Goal: Find specific page/section: Find specific page/section

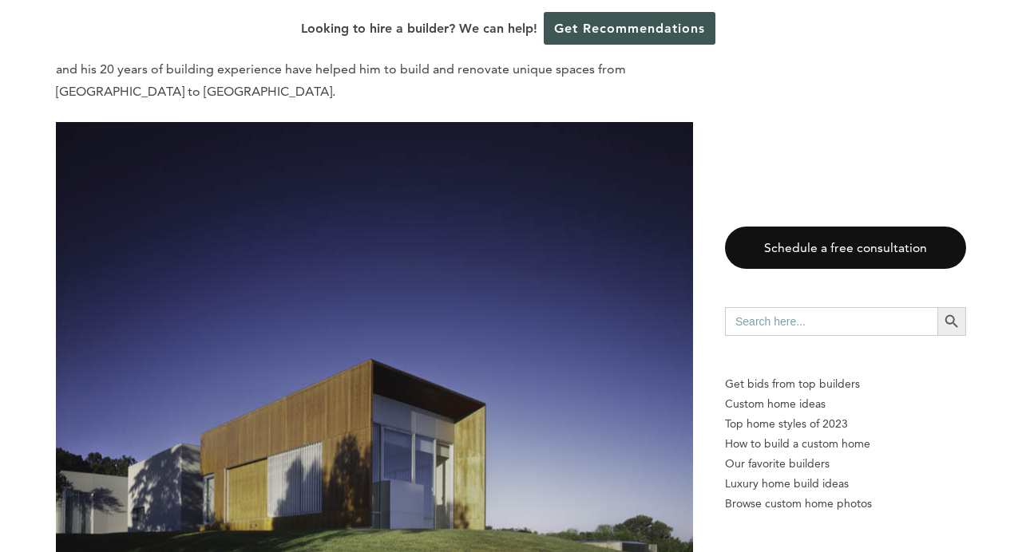
scroll to position [8348, 0]
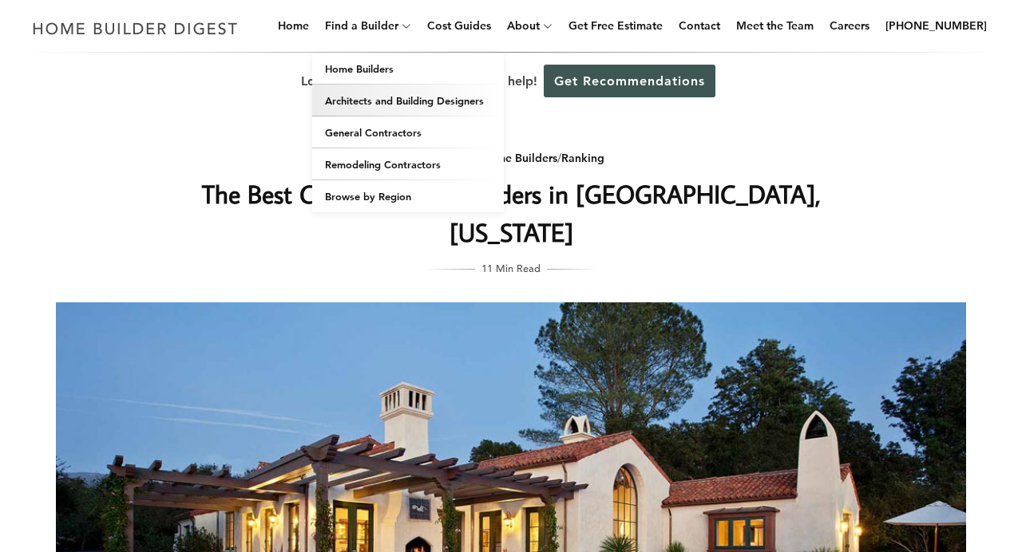
click at [386, 108] on link "Architects and Building Designers" at bounding box center [408, 101] width 192 height 32
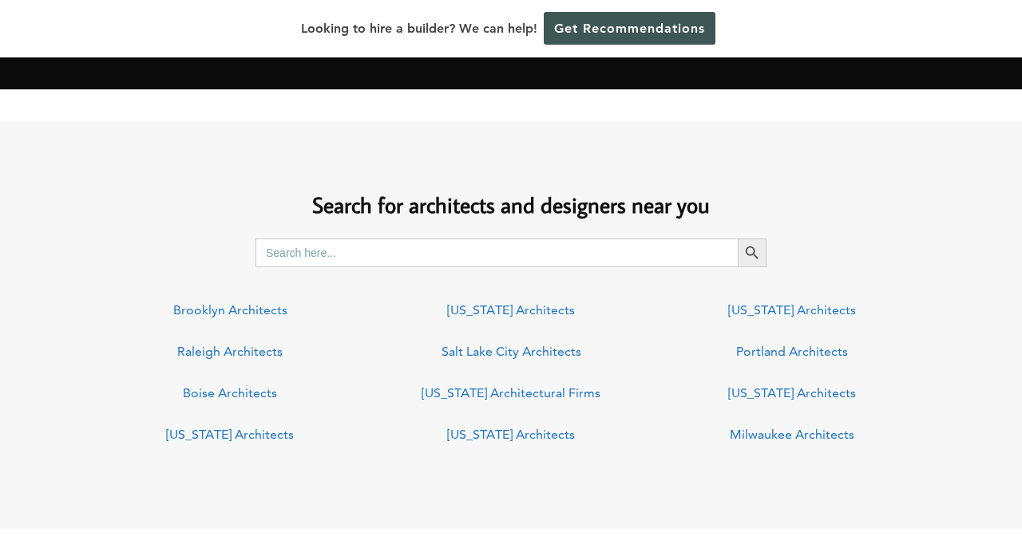
scroll to position [1079, 0]
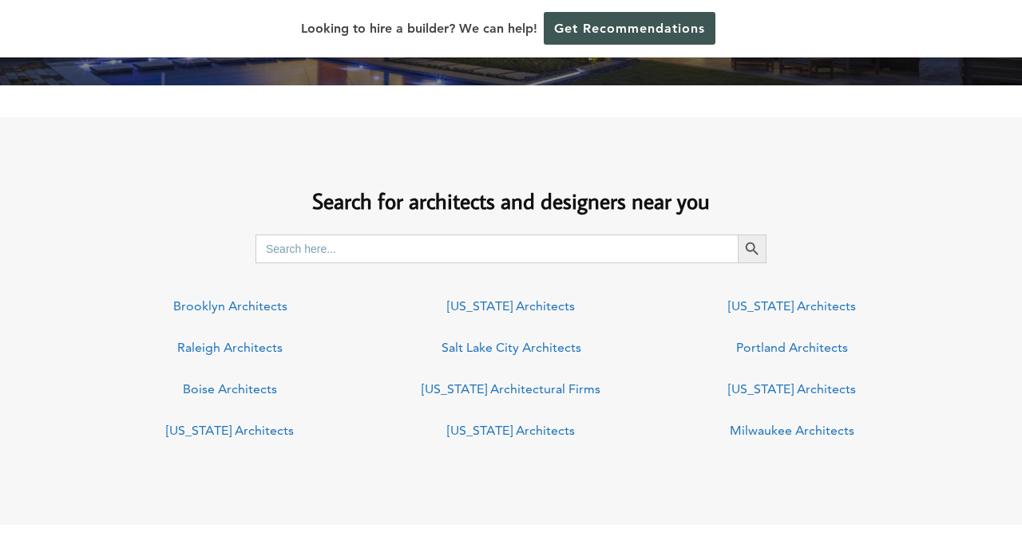
click at [424, 251] on input "Search for:" at bounding box center [496, 249] width 482 height 29
click at [560, 257] on input "Search for:" at bounding box center [496, 249] width 482 height 29
type input "porltand"
click at [752, 248] on button "Search Button" at bounding box center [752, 249] width 29 height 29
click at [433, 279] on div "Search for architects and designers near you Search for: porltand Search Button…" at bounding box center [511, 311] width 1022 height 299
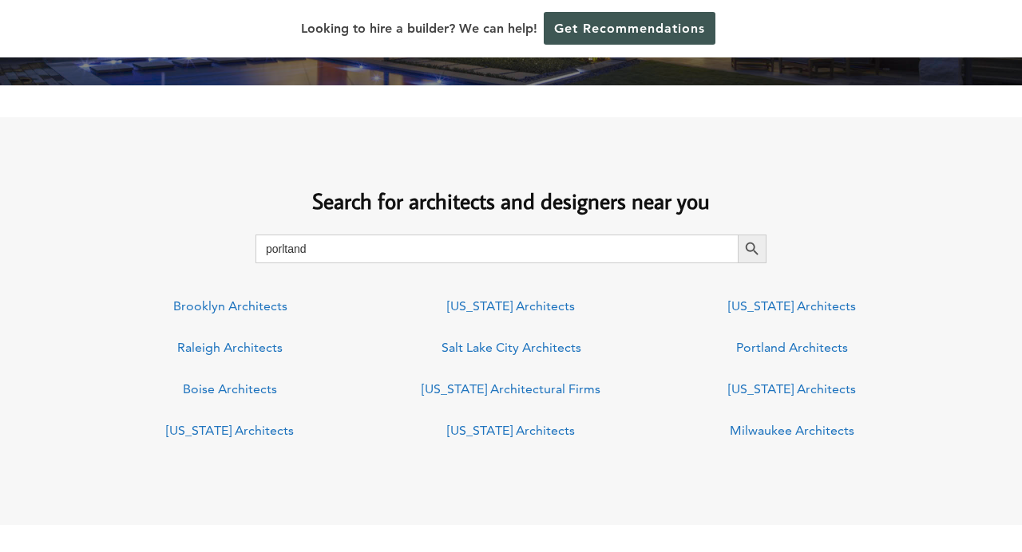
click at [786, 351] on link "Portland Architects" at bounding box center [792, 347] width 112 height 15
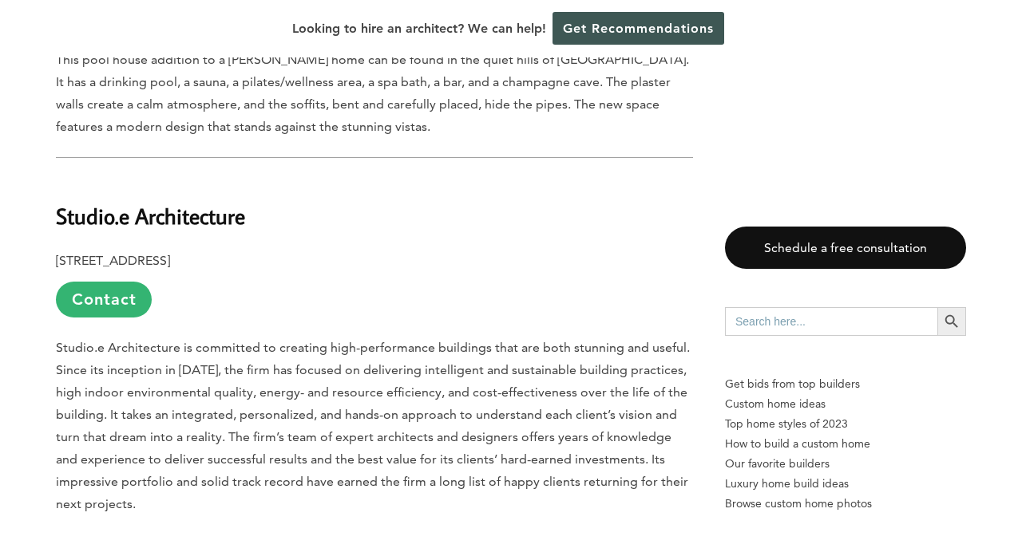
scroll to position [6131, 0]
